Goal: Find specific page/section: Find specific page/section

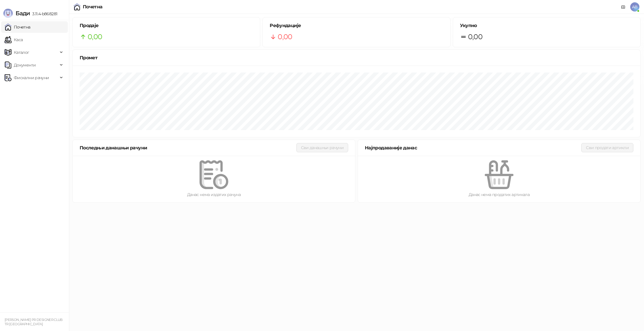
click at [30, 24] on link "Почетна" at bounding box center [18, 26] width 26 height 11
click at [23, 39] on link "Каса" at bounding box center [14, 39] width 18 height 11
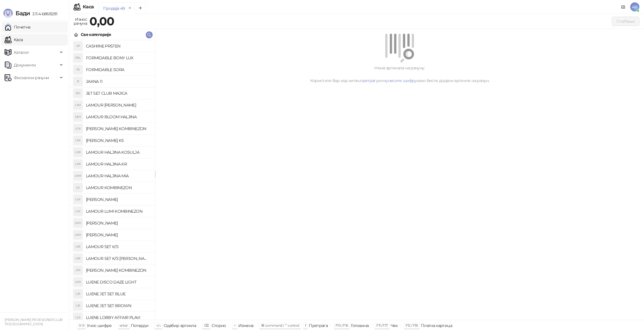
click at [28, 30] on link "Почетна" at bounding box center [18, 26] width 26 height 11
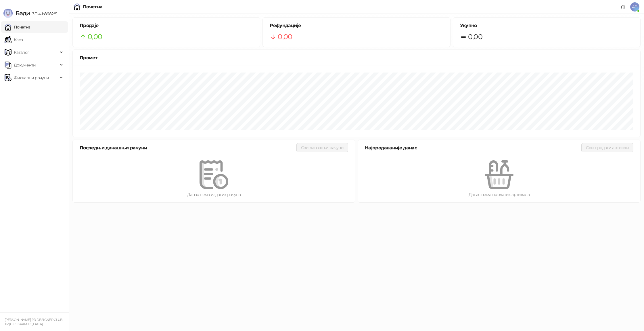
click at [635, 12] on div at bounding box center [634, 9] width 9 height 15
click at [23, 41] on link "Каса" at bounding box center [14, 39] width 18 height 11
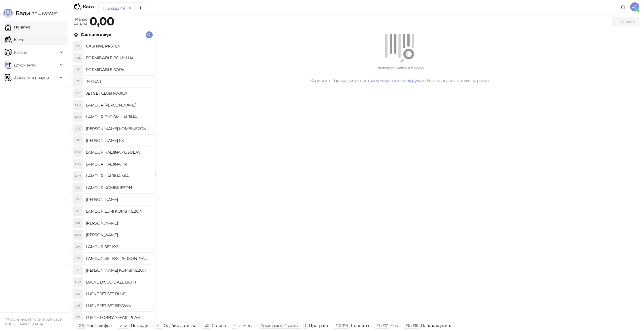
click at [30, 29] on link "Почетна" at bounding box center [18, 26] width 26 height 11
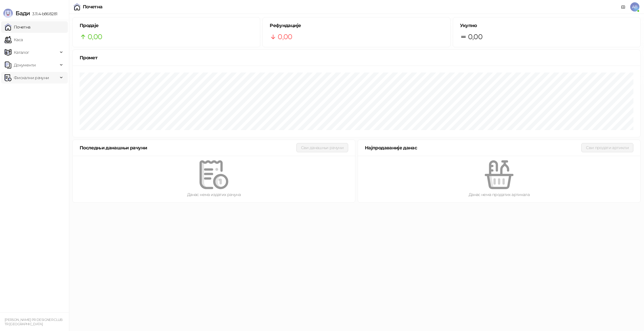
click at [49, 74] on span "Фискални рачуни" at bounding box center [31, 77] width 53 height 11
click at [23, 40] on link "Каса" at bounding box center [14, 39] width 18 height 11
